Goal: Task Accomplishment & Management: Use online tool/utility

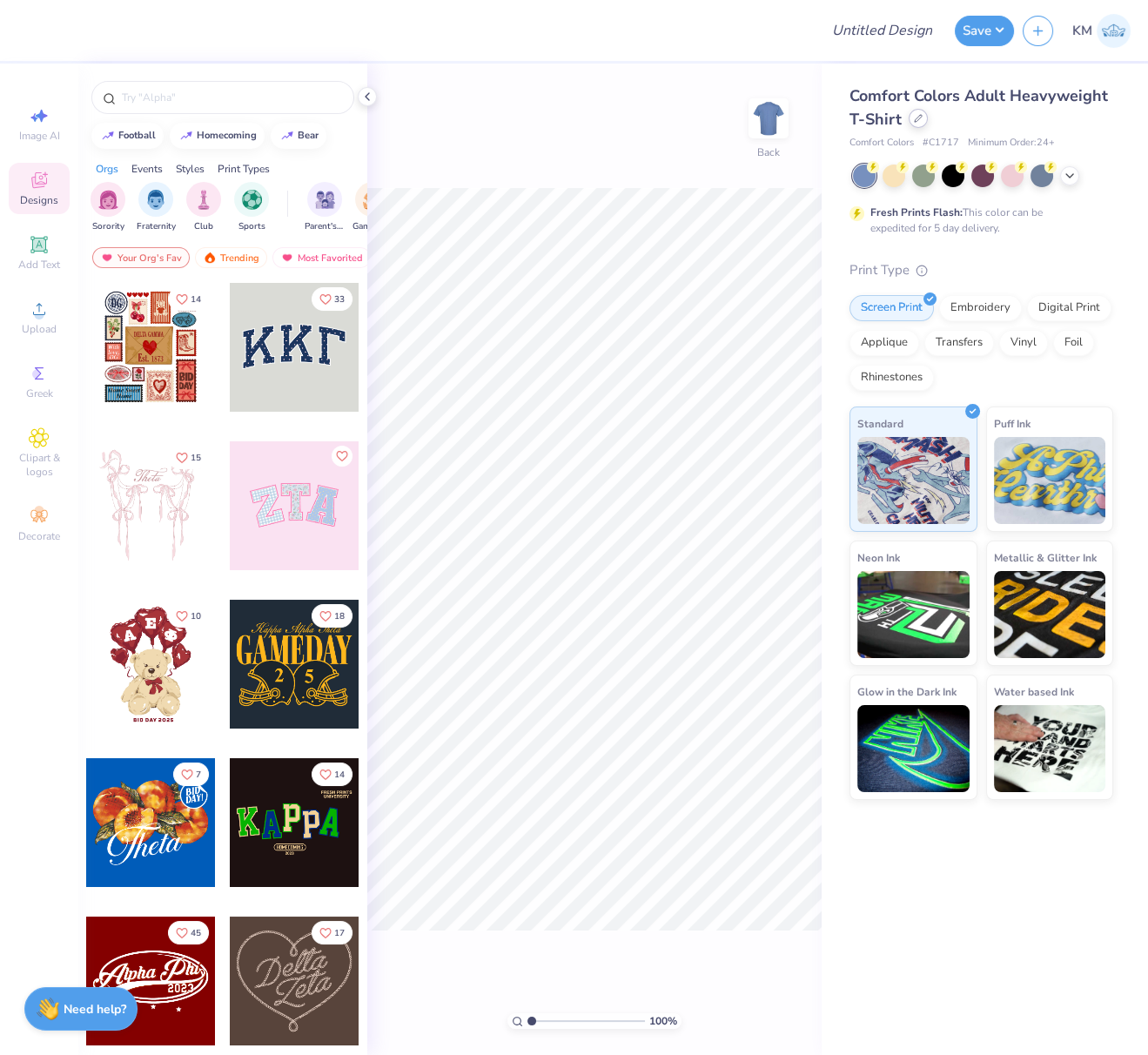
click at [918, 120] on icon at bounding box center [918, 119] width 9 height 9
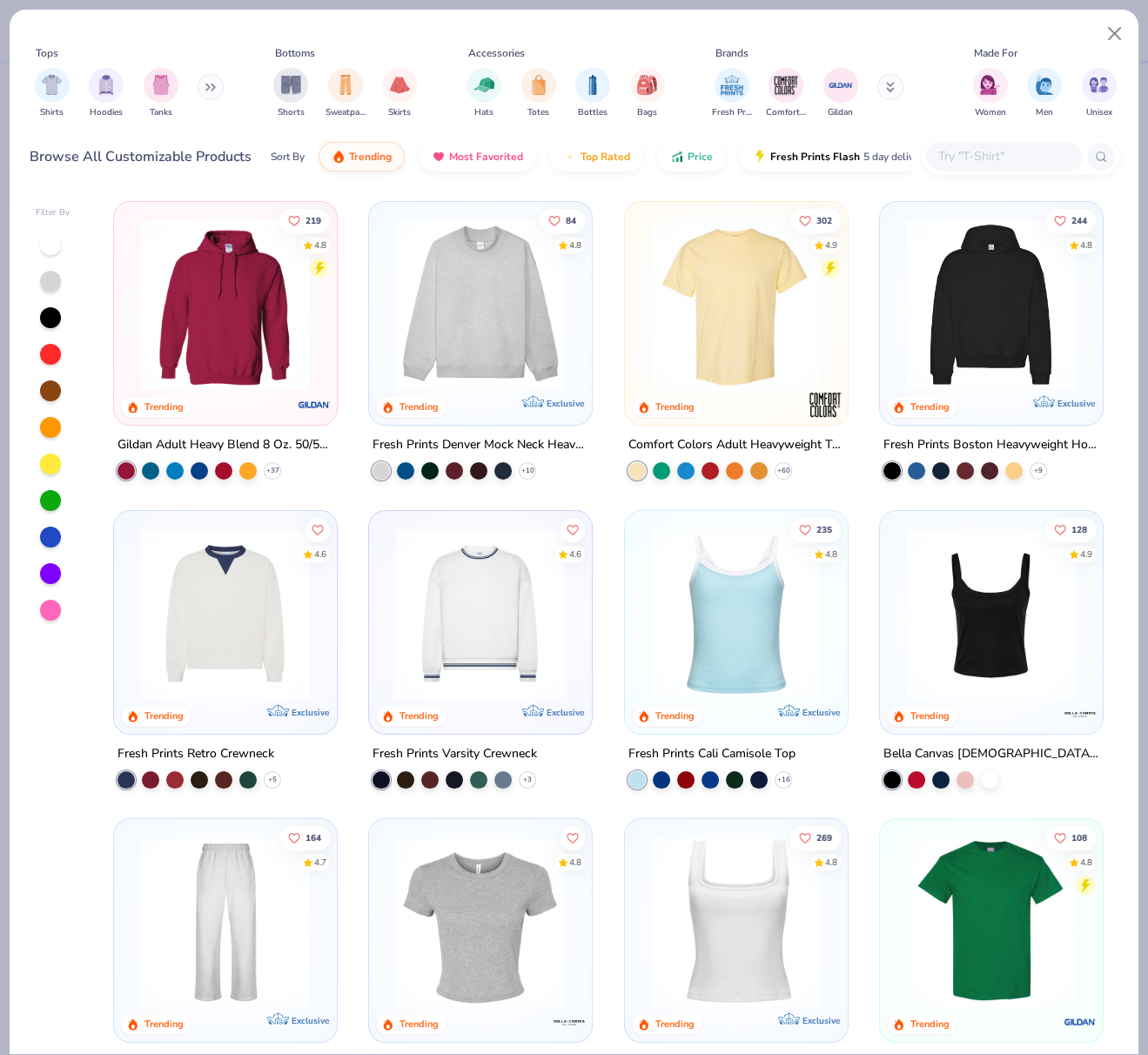
click at [728, 343] on img at bounding box center [735, 305] width 187 height 170
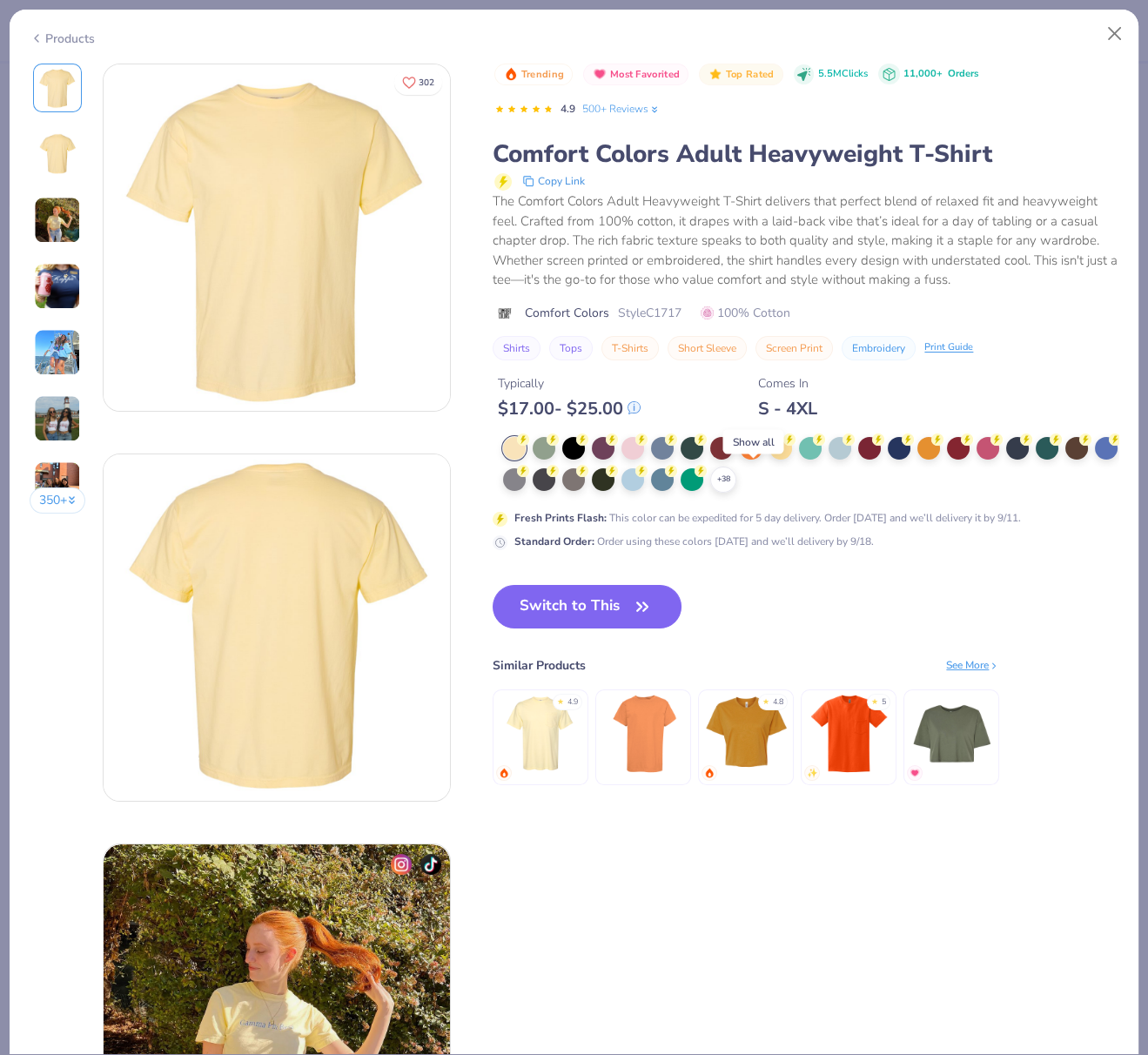
drag, startPoint x: 754, startPoint y: 480, endPoint x: 757, endPoint y: 488, distance: 8.5
click at [0, 0] on icon at bounding box center [0, 0] width 0 height 0
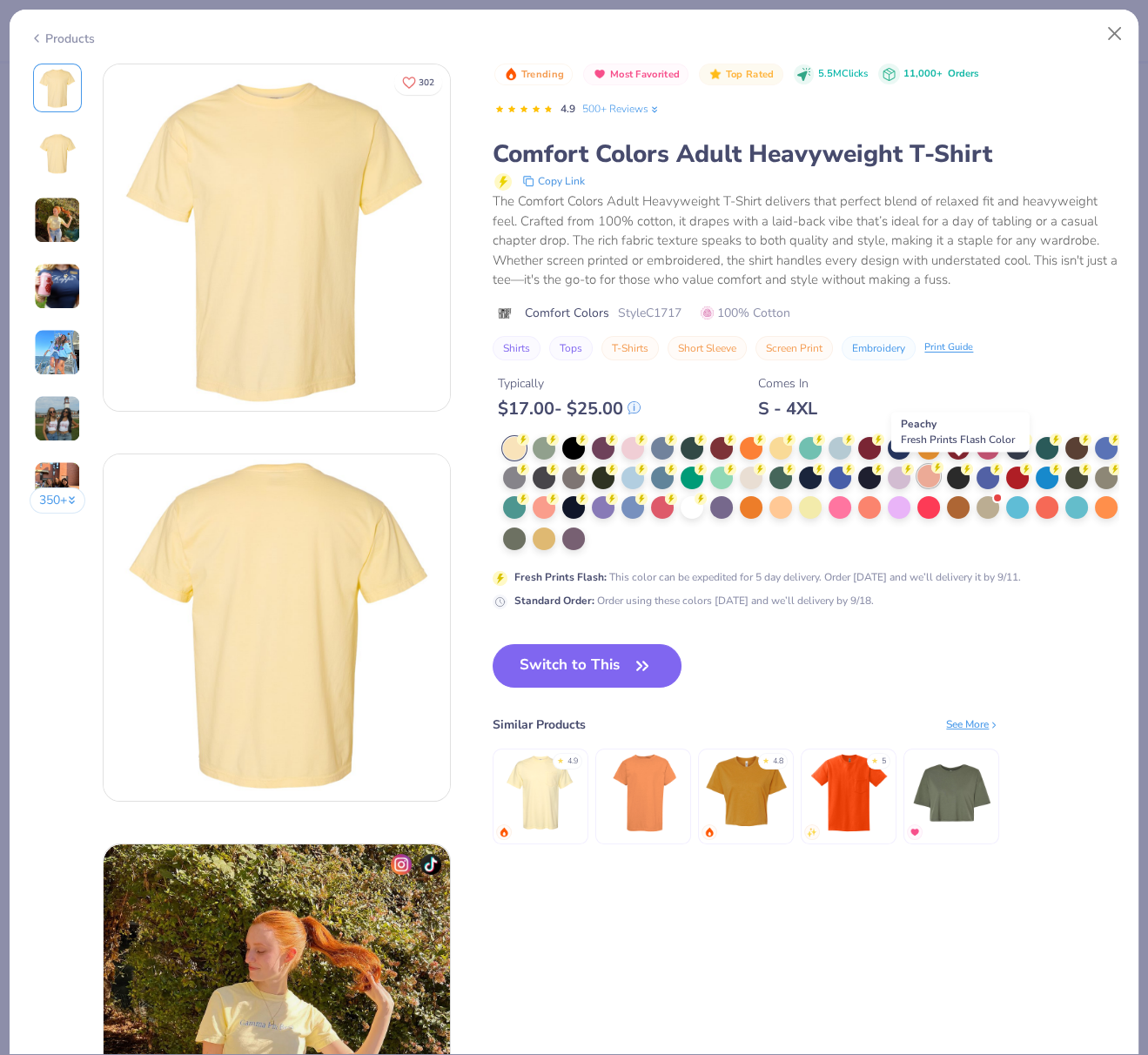
click at [939, 473] on div at bounding box center [928, 476] width 23 height 23
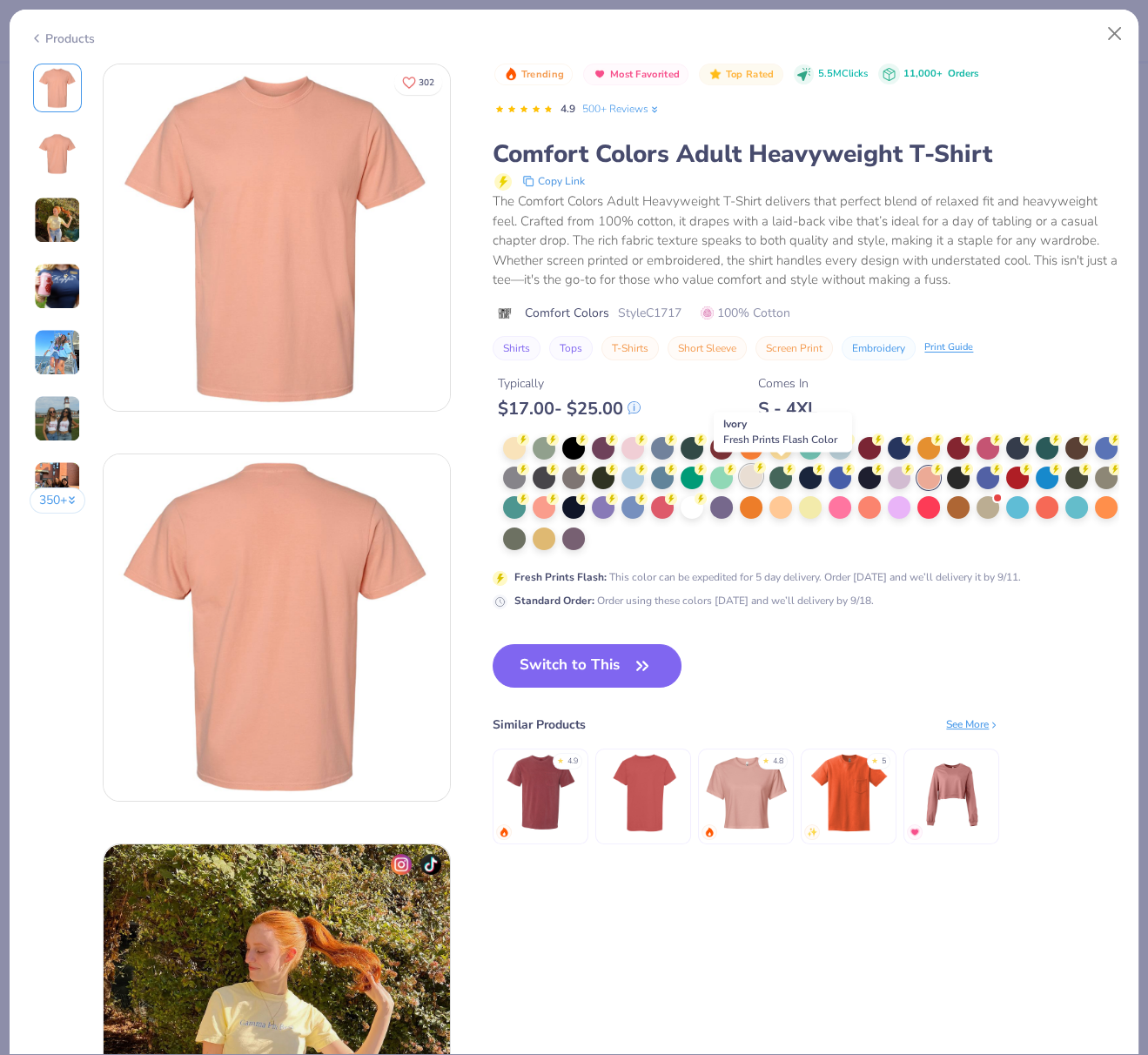
drag, startPoint x: 783, startPoint y: 476, endPoint x: 783, endPoint y: 485, distance: 9.0
click at [763, 476] on div at bounding box center [751, 476] width 23 height 23
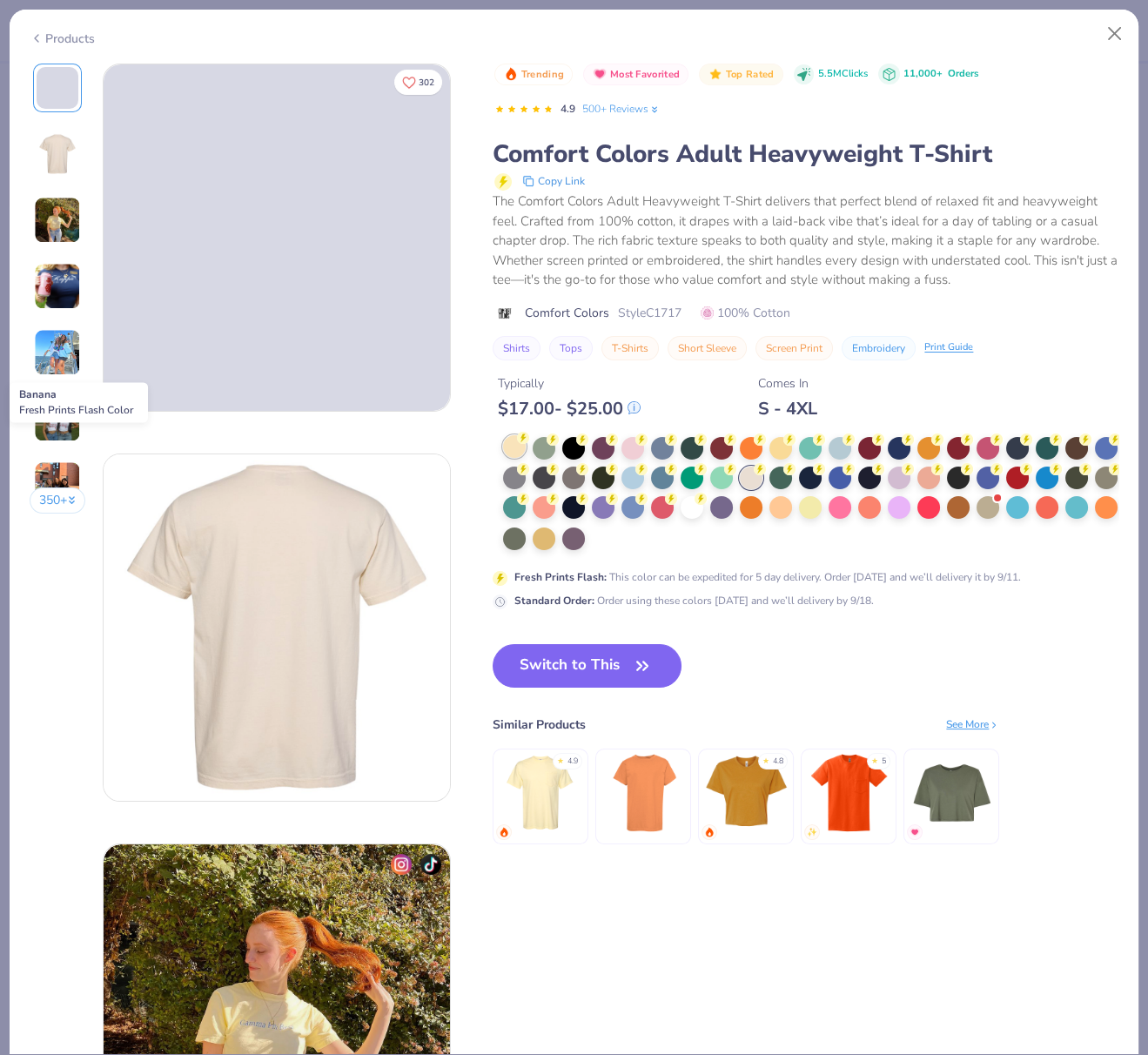
click at [512, 444] on div at bounding box center [514, 446] width 23 height 23
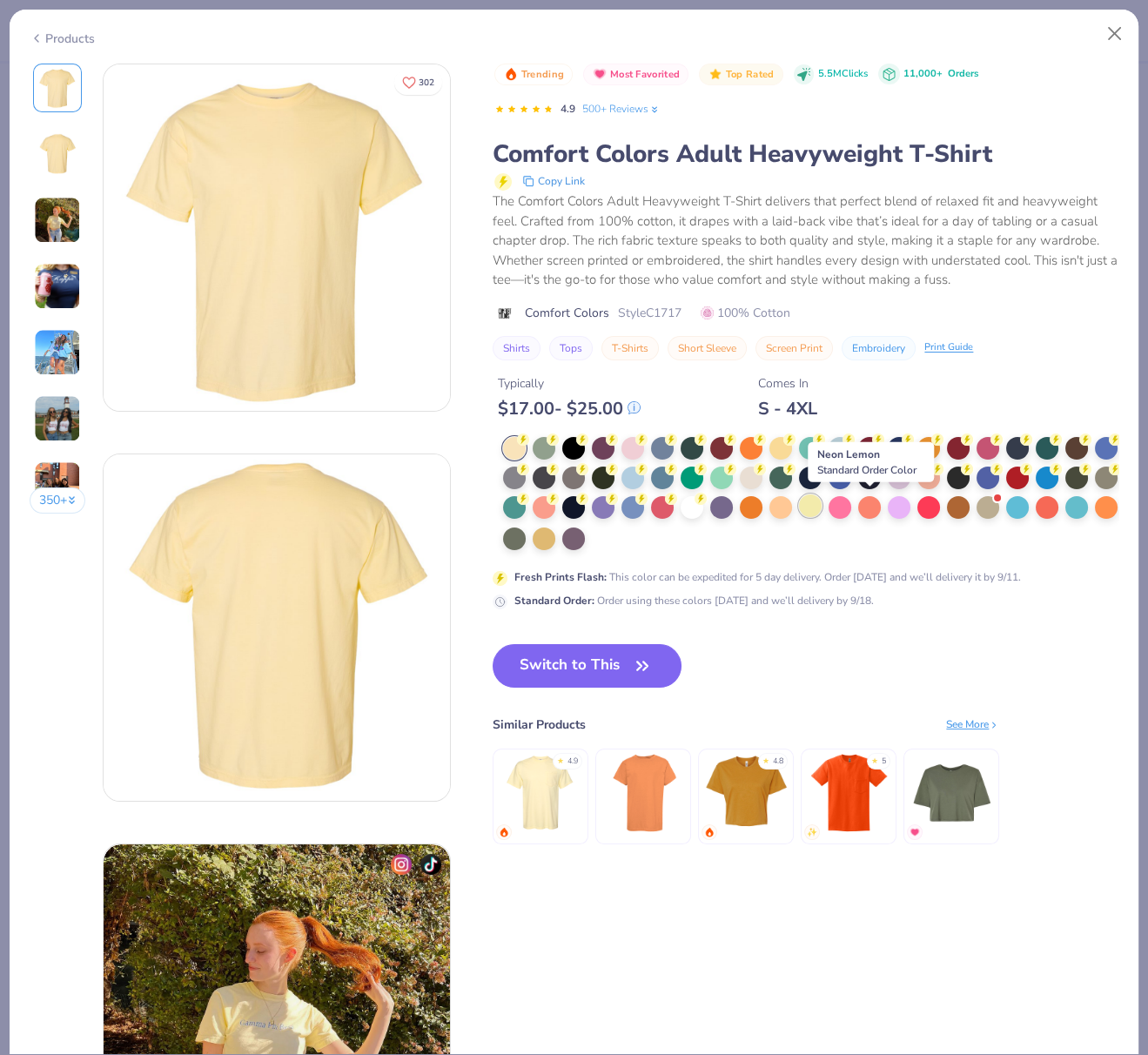
drag, startPoint x: 871, startPoint y: 504, endPoint x: 872, endPoint y: 515, distance: 11.0
click at [821, 504] on div at bounding box center [809, 506] width 23 height 23
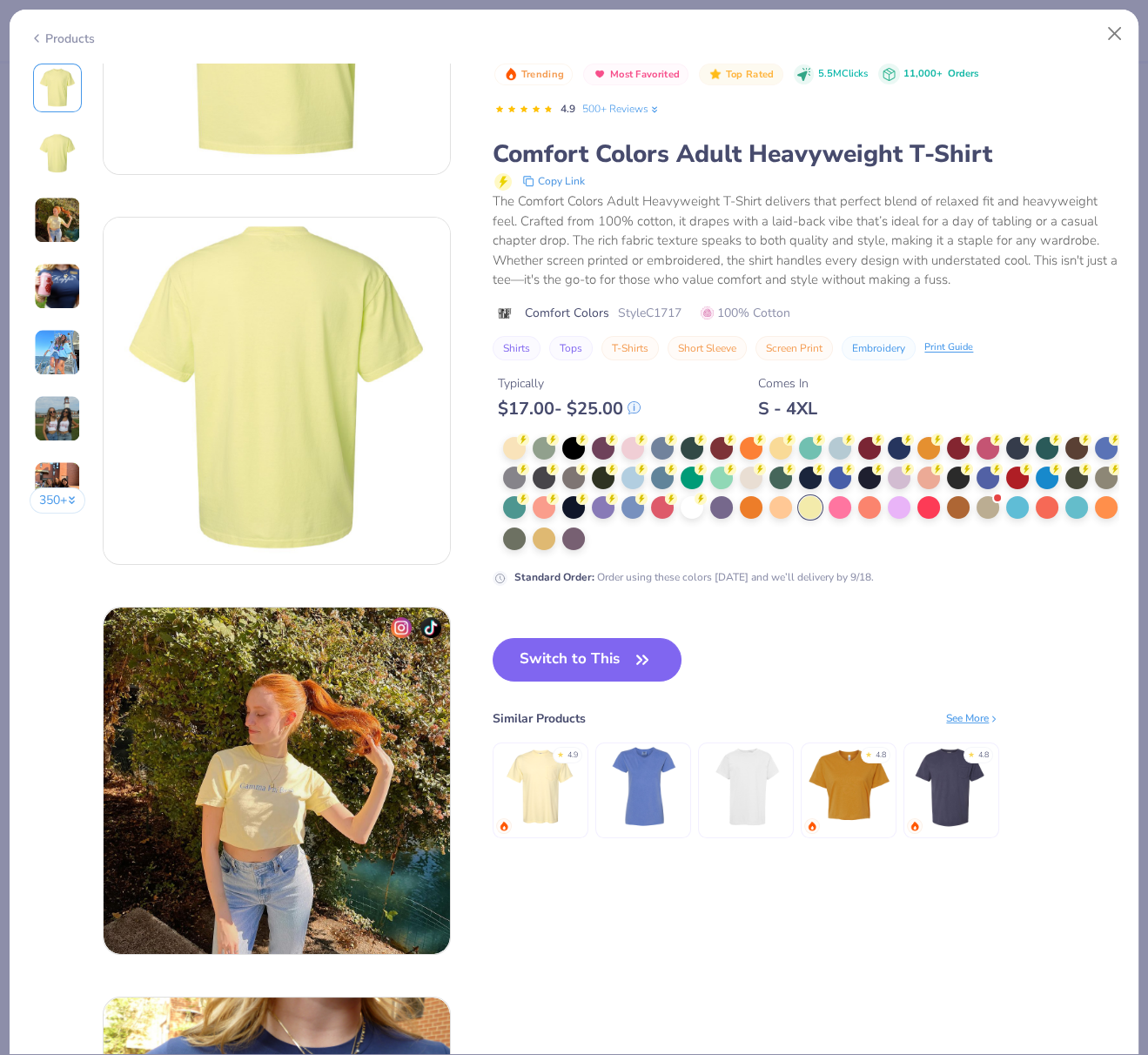
scroll to position [236, 0]
click at [556, 789] on img at bounding box center [541, 787] width 82 height 82
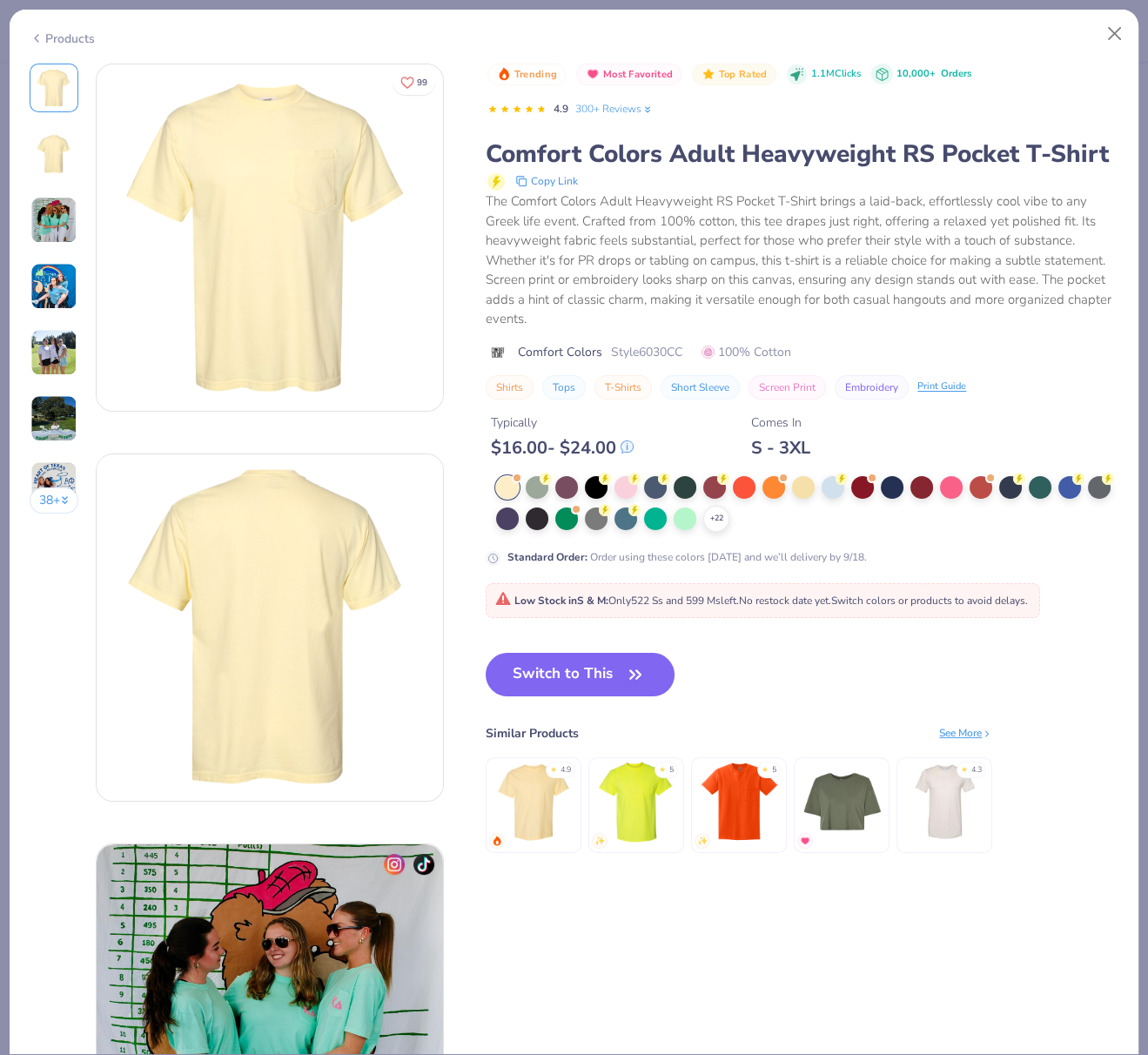
click at [44, 29] on div "Products" at bounding box center [61, 38] width 65 height 18
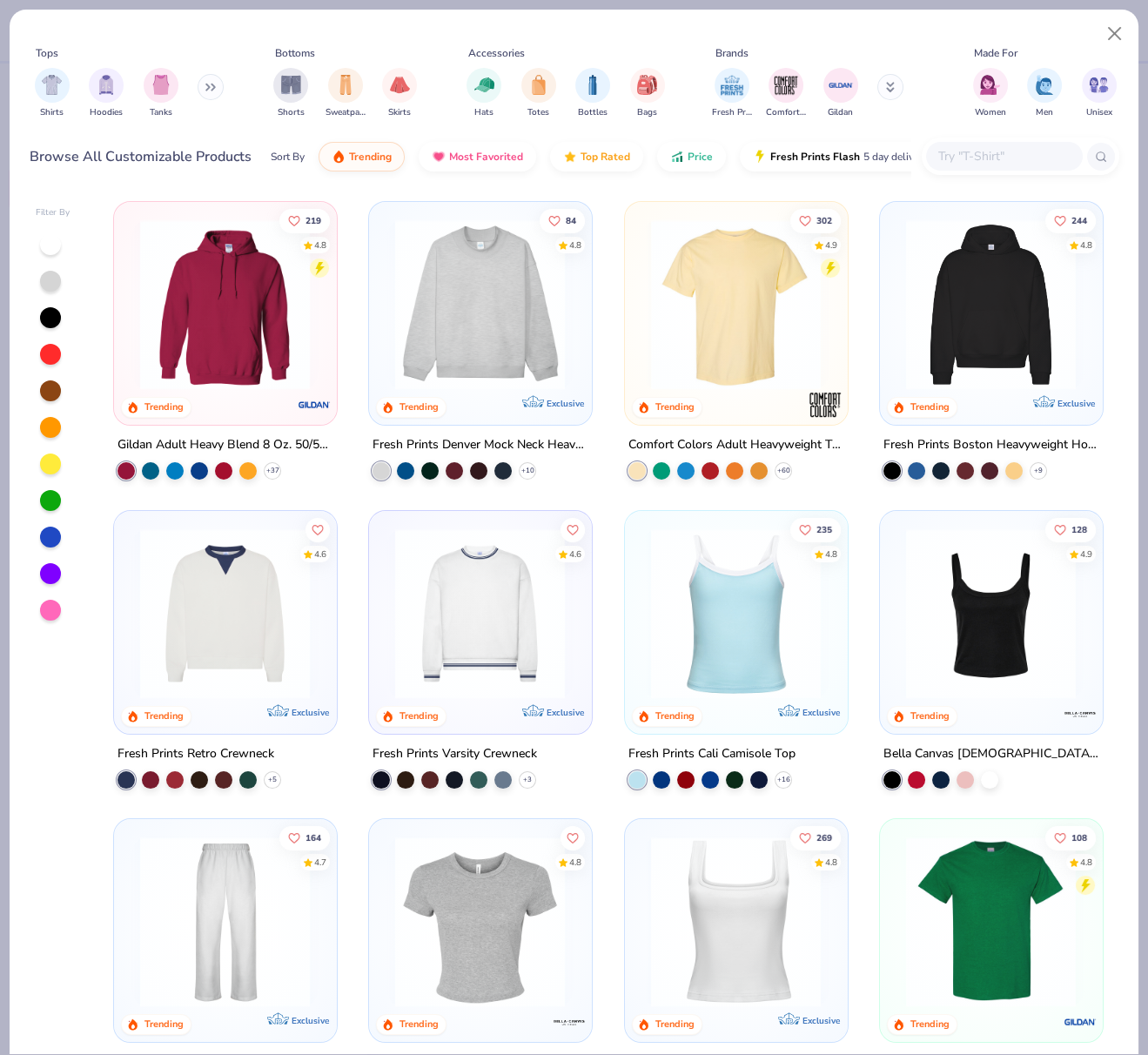
click at [757, 302] on img at bounding box center [735, 305] width 187 height 170
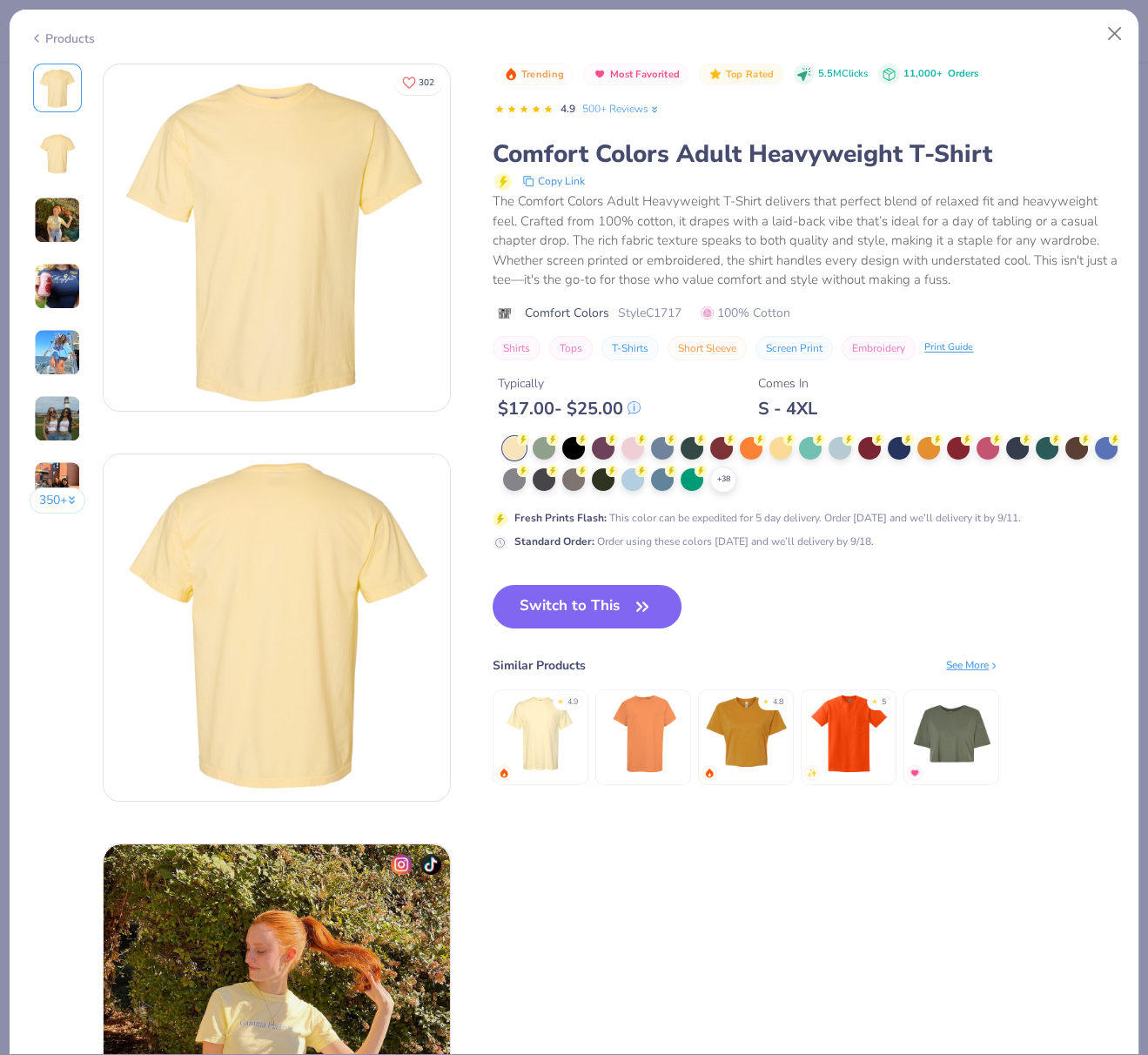
click at [560, 592] on button "Switch to This" at bounding box center [587, 607] width 189 height 44
